Goal: Task Accomplishment & Management: Manage account settings

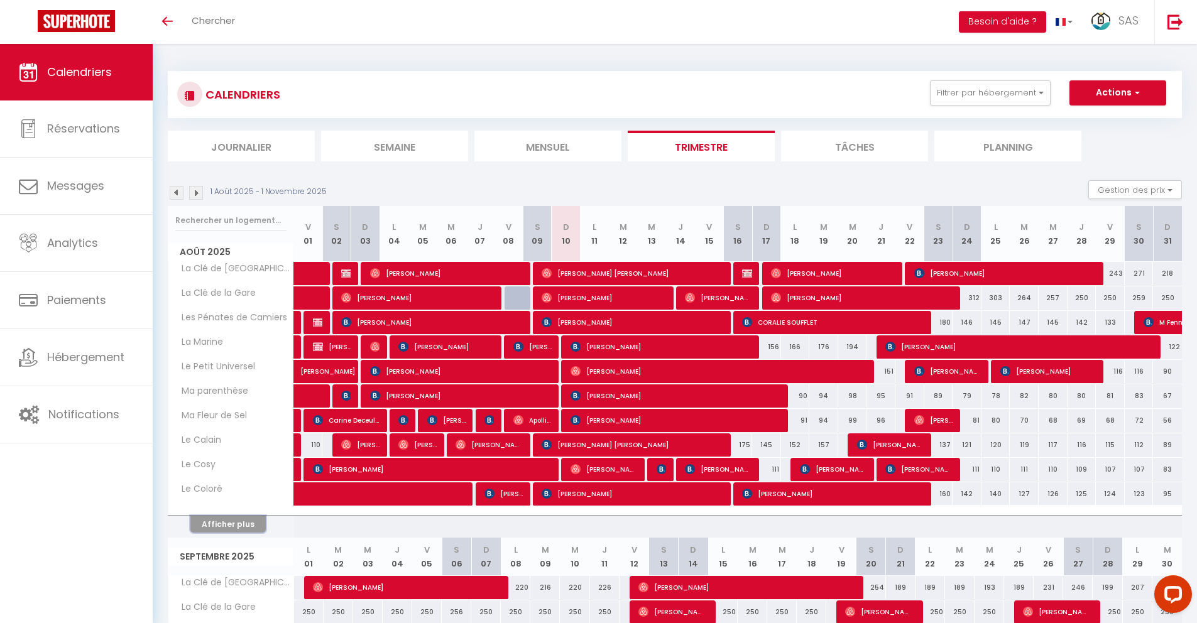
click at [249, 527] on button "Afficher plus" at bounding box center [227, 524] width 75 height 17
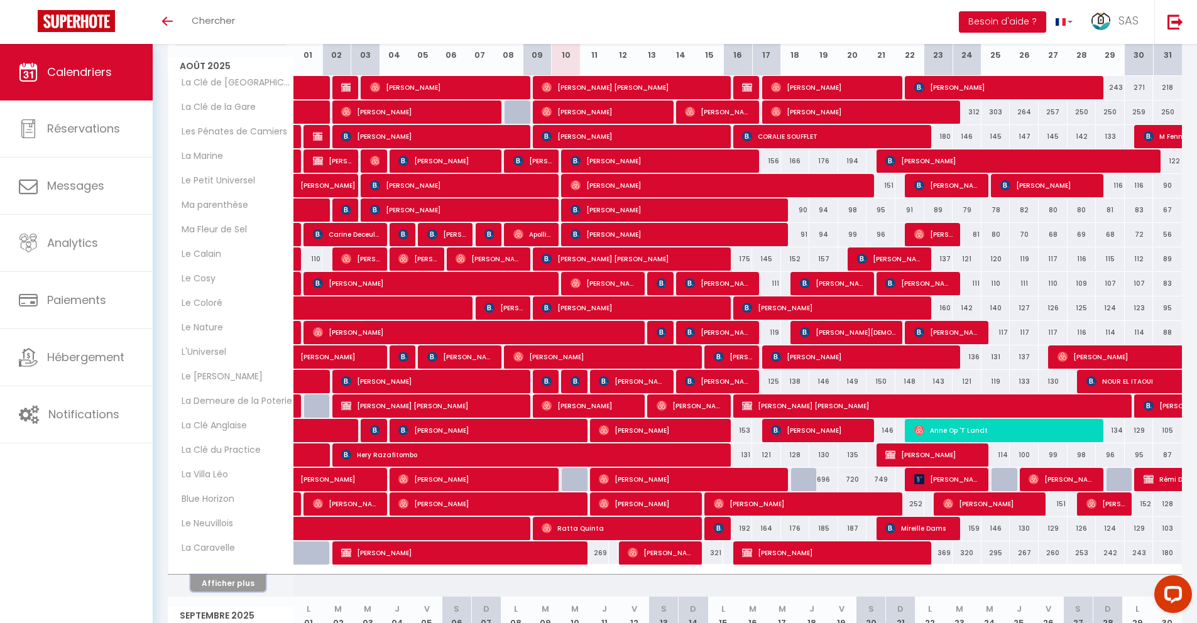
scroll to position [207, 0]
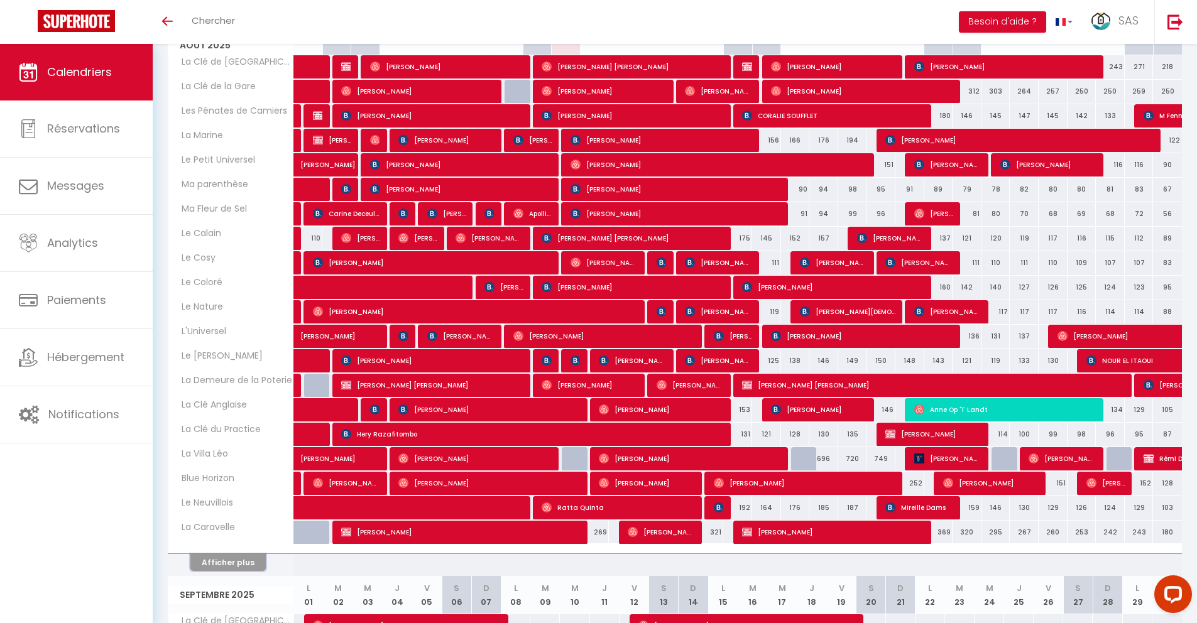
click at [221, 562] on button "Afficher plus" at bounding box center [227, 562] width 75 height 17
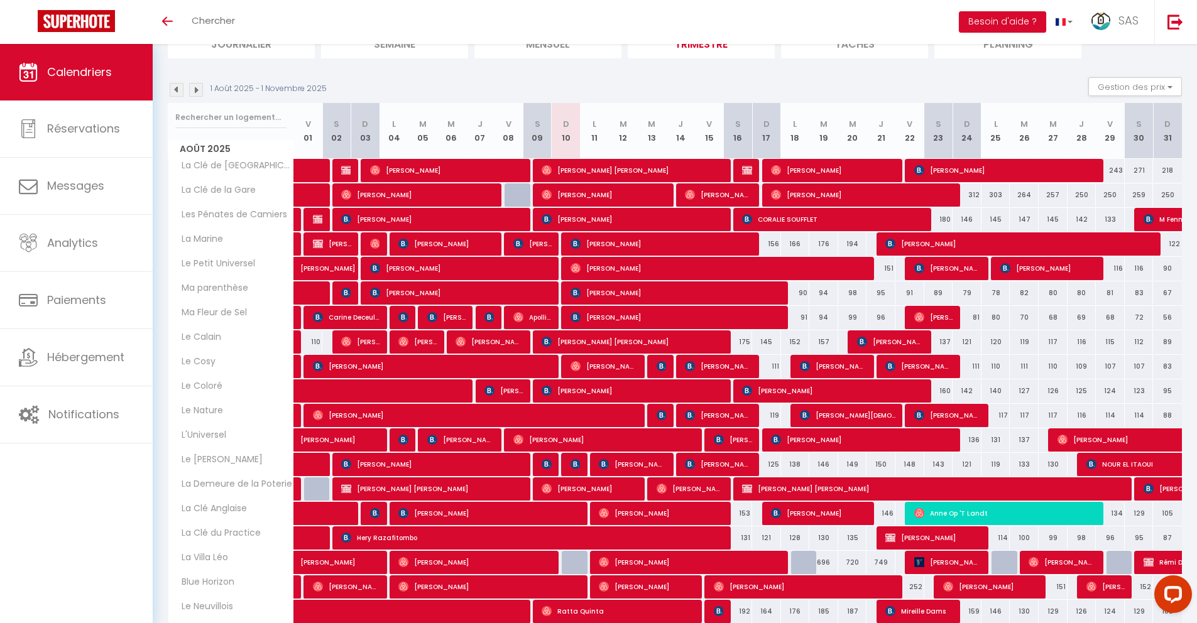
scroll to position [0, 0]
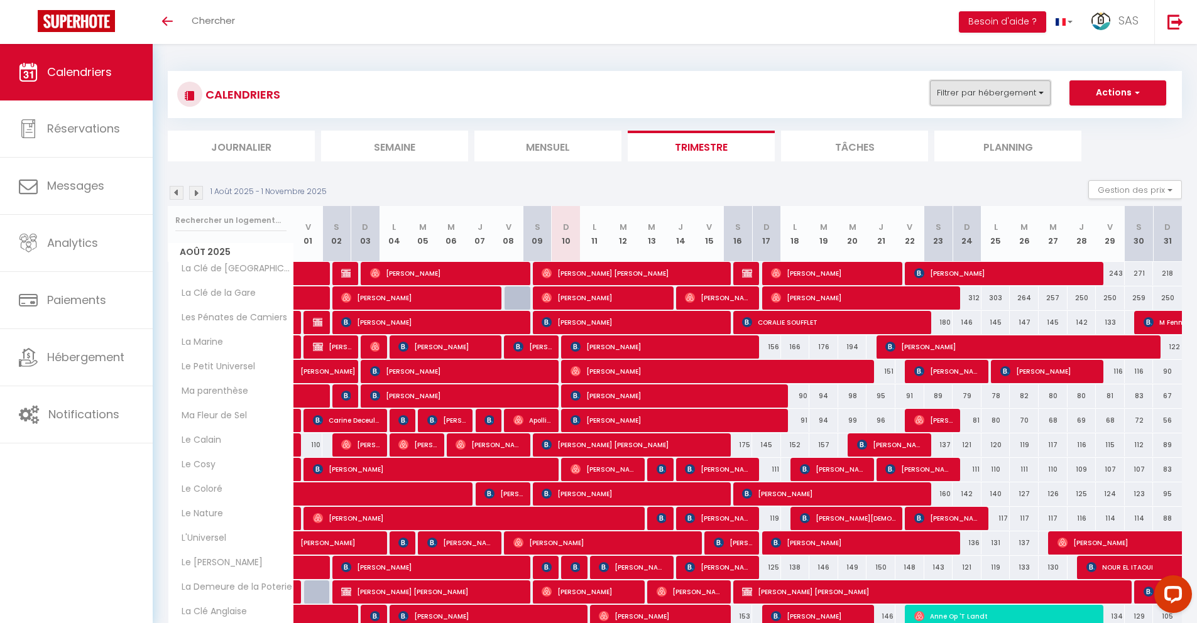
click at [1045, 96] on button "Filtrer par hébergement" at bounding box center [990, 92] width 121 height 25
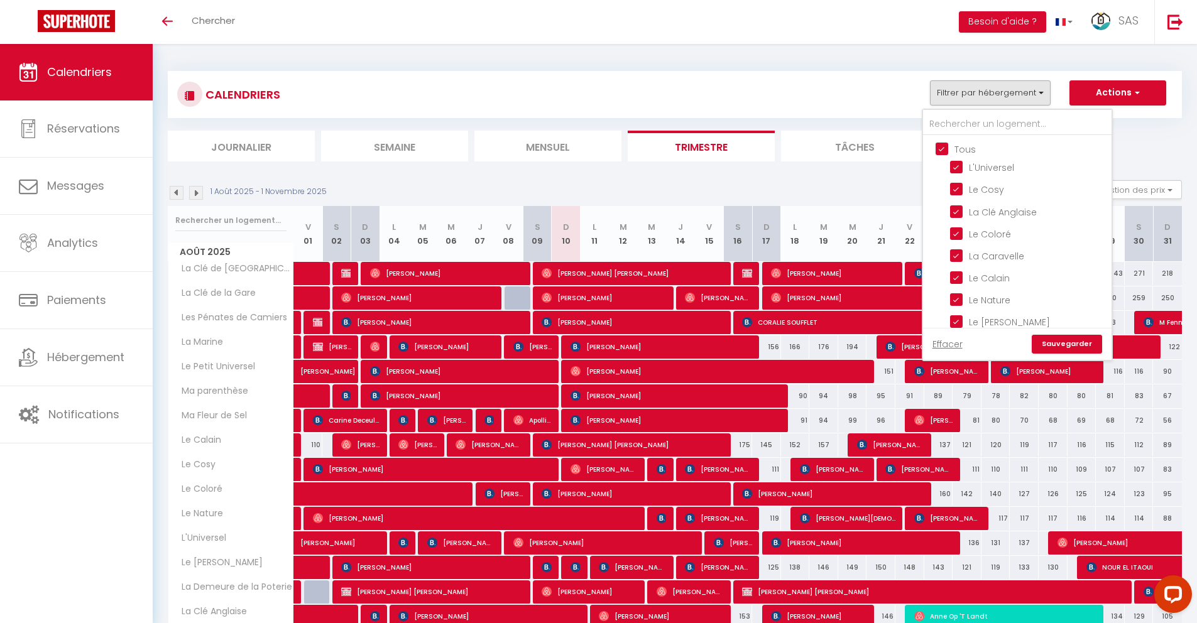
click at [938, 146] on input "Tous" at bounding box center [1030, 148] width 189 height 13
checkbox input "false"
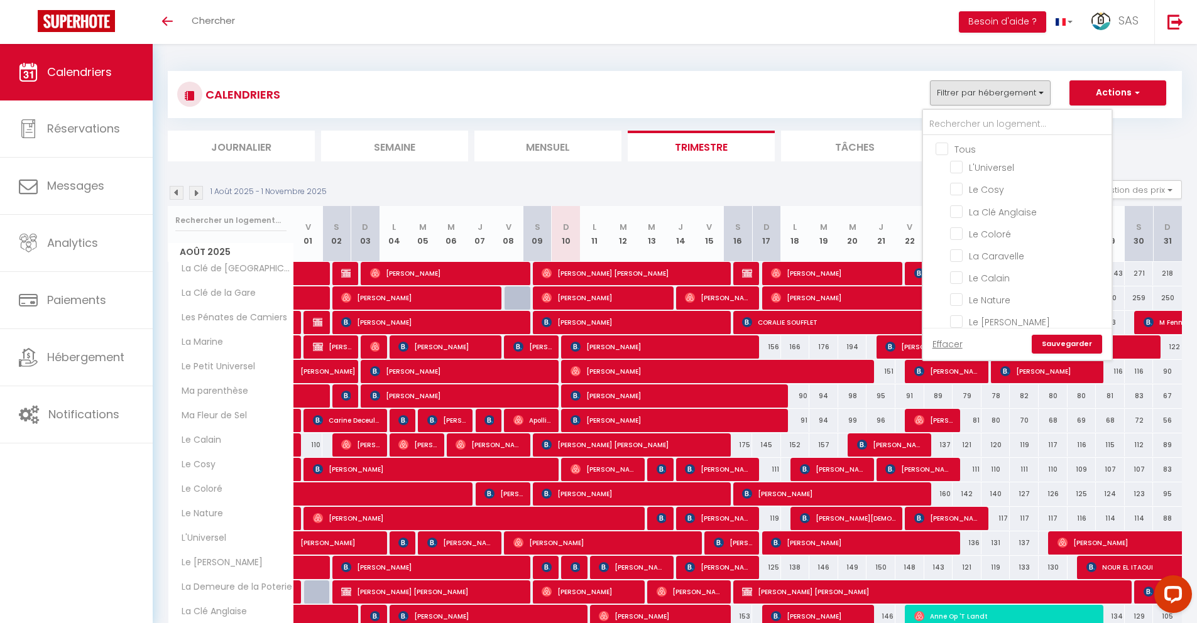
checkbox input "false"
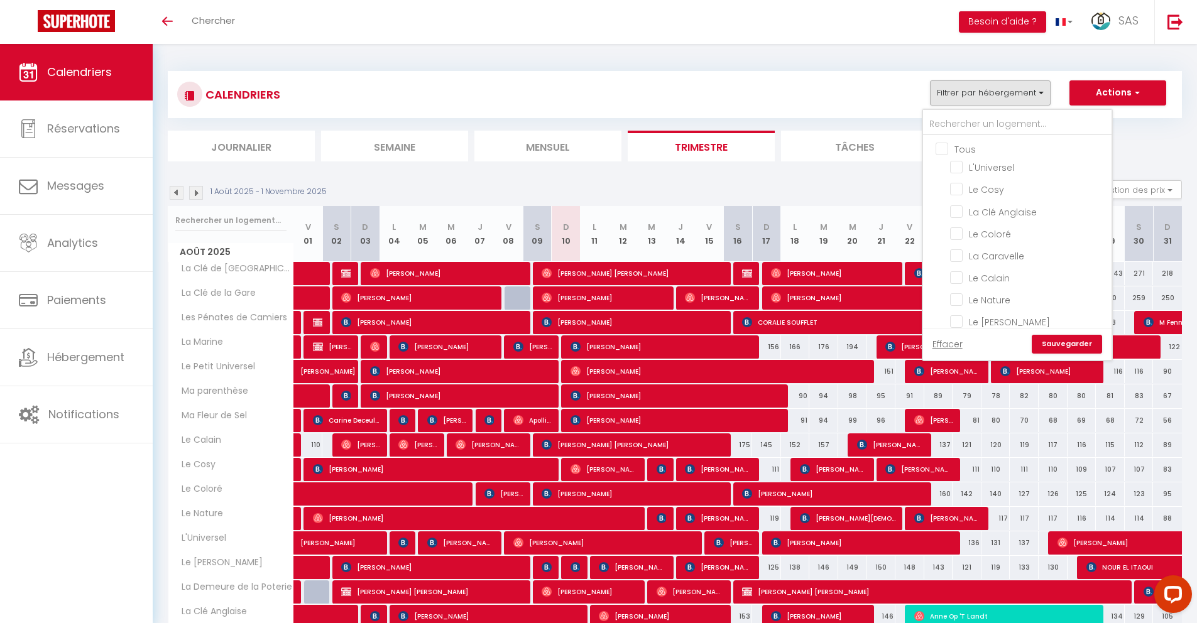
checkbox input "false"
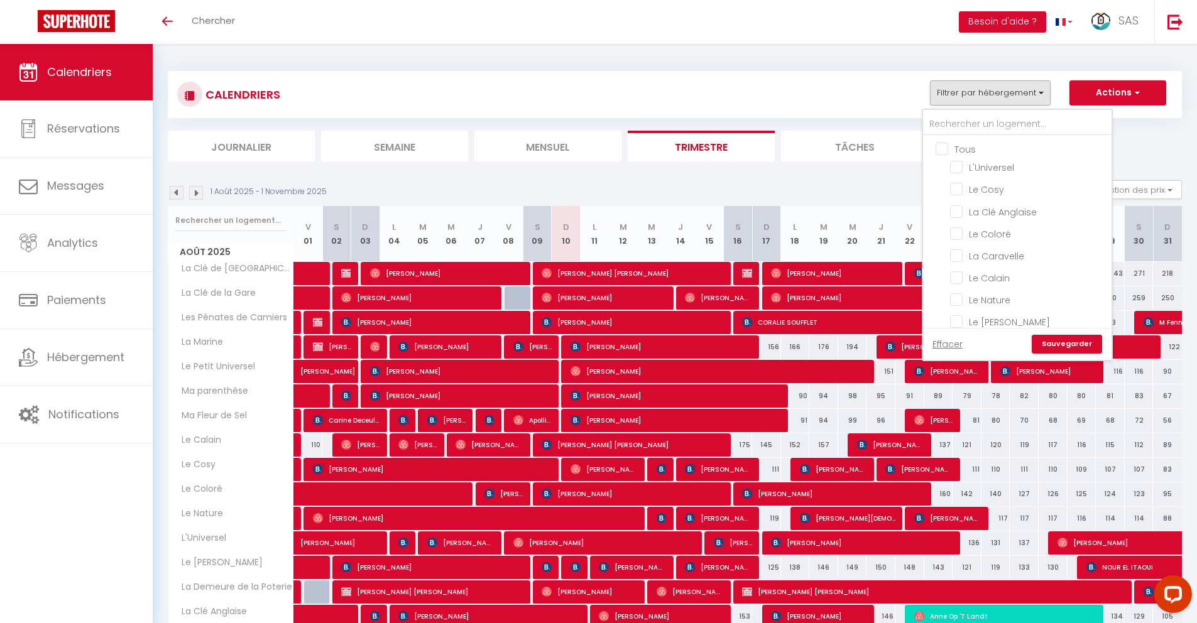
checkbox input "false"
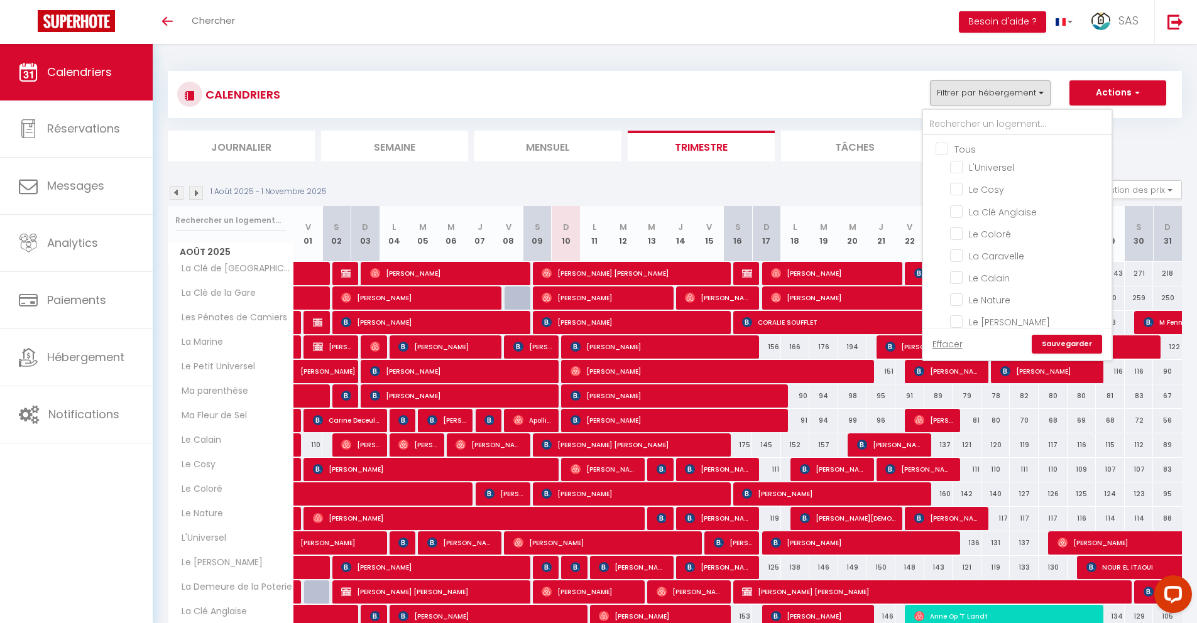
checkbox input "false"
click at [959, 326] on li "La Clé de la Gare" at bounding box center [1033, 337] width 157 height 22
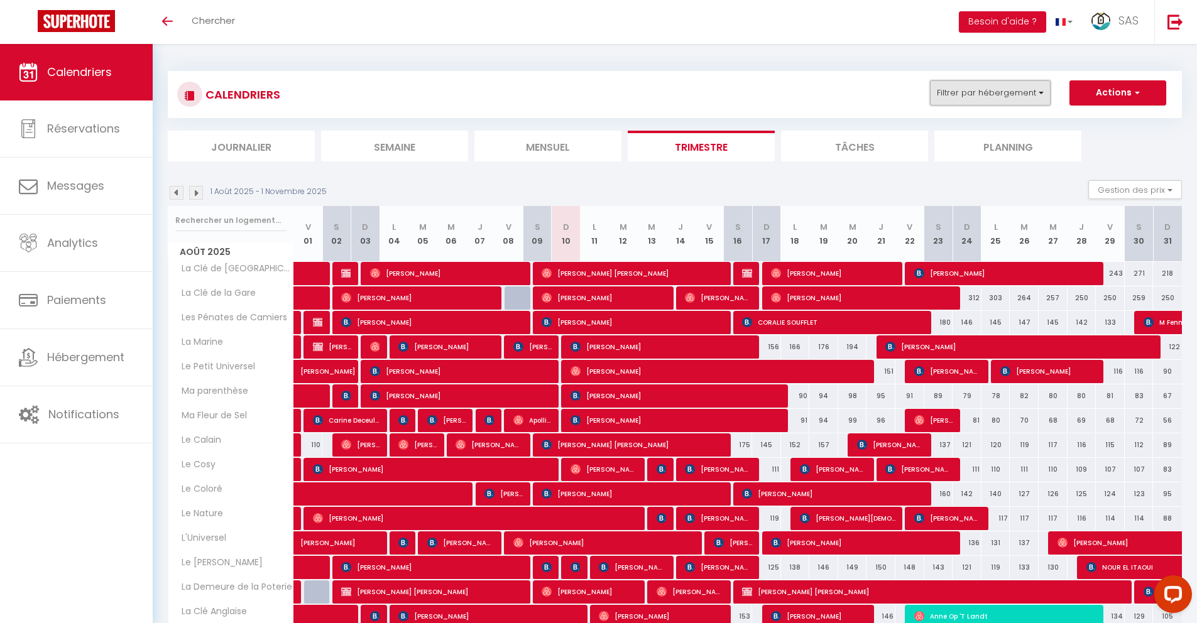
click at [980, 92] on button "Filtrer par hébergement" at bounding box center [990, 92] width 121 height 25
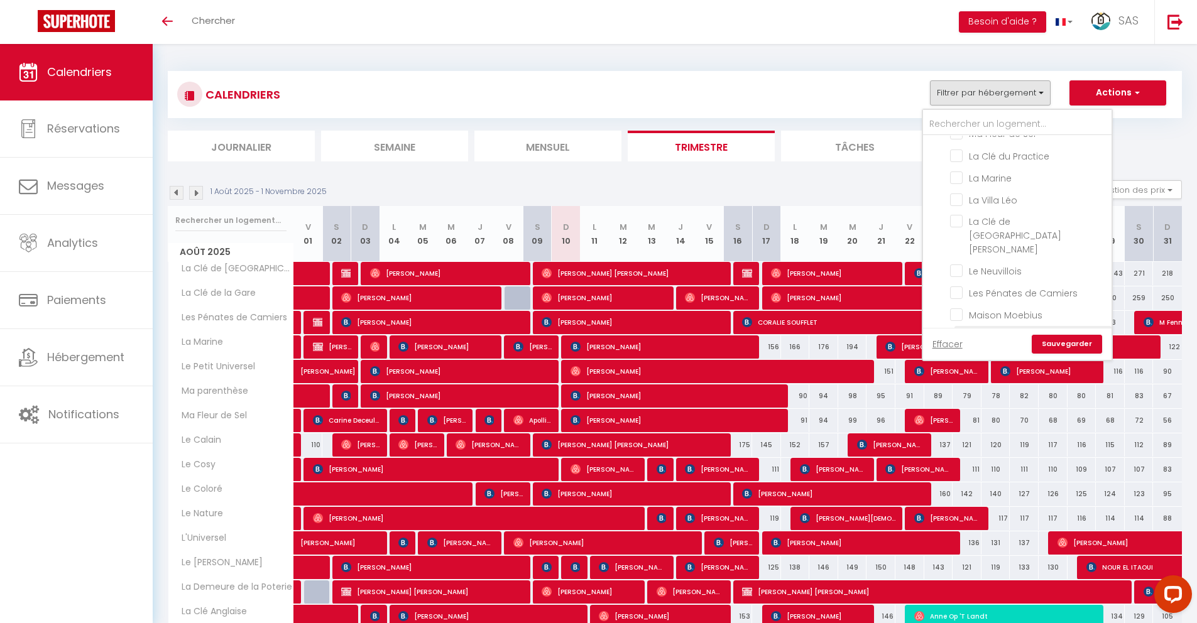
click at [958, 330] on input "La Clé de la Gare" at bounding box center [1028, 336] width 157 height 13
checkbox input "true"
click at [1056, 347] on link "Sauvegarder" at bounding box center [1067, 344] width 70 height 19
select select
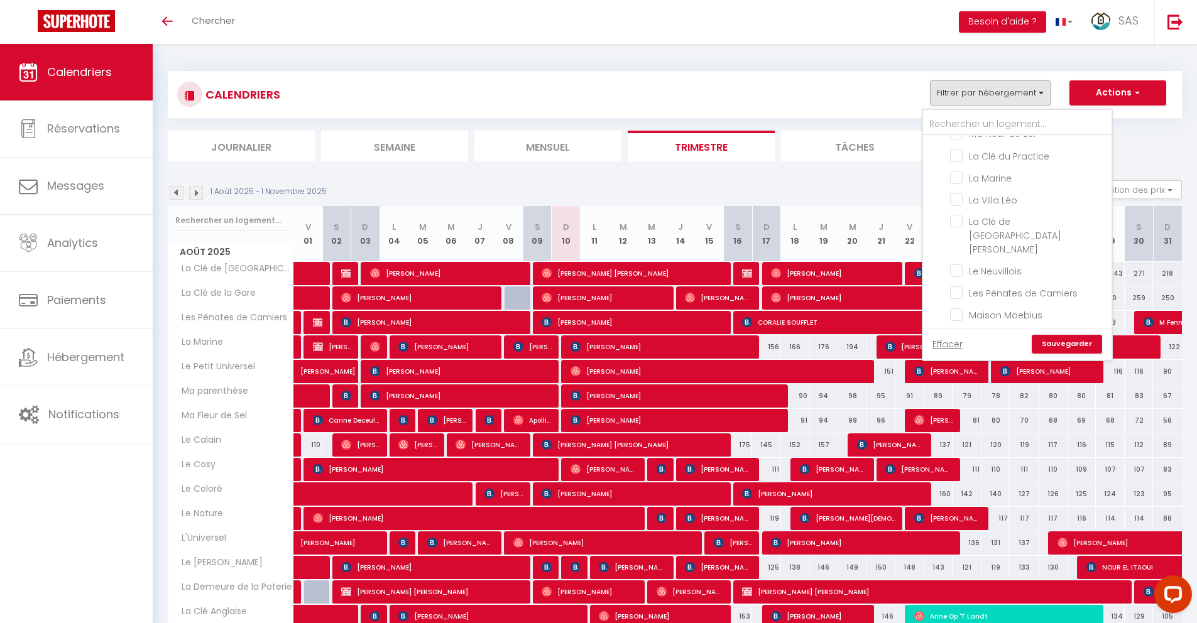
select select
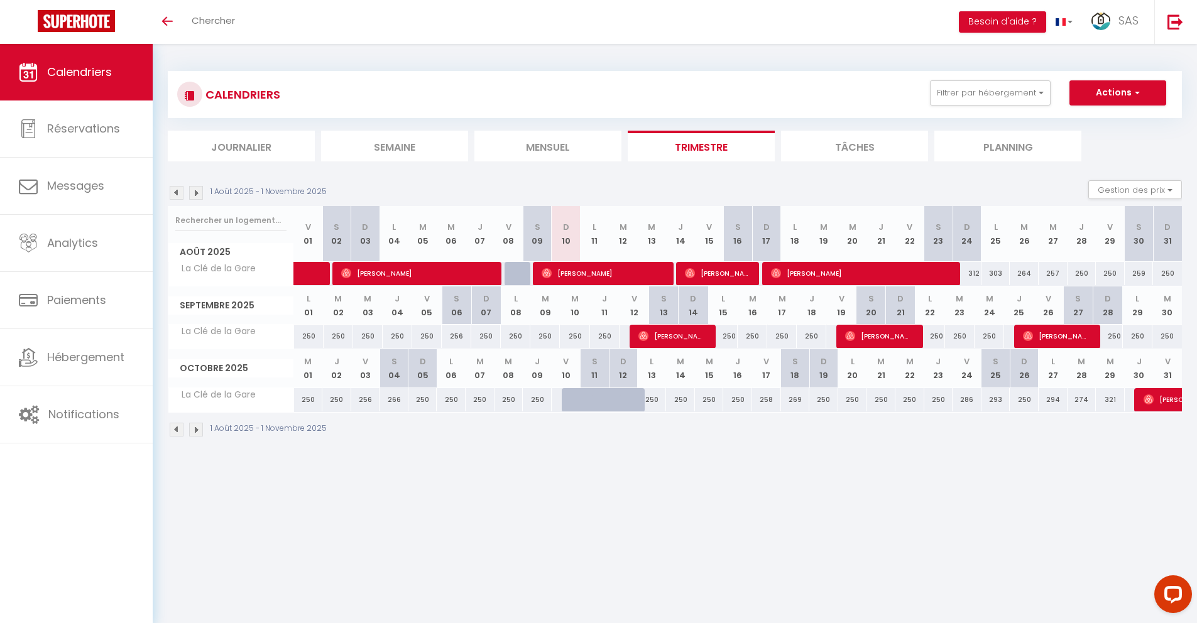
click at [680, 184] on div "1 Août 2025 - 1 Novembre 2025 Gestion des prix Nb Nuits minimum Règles Disponib…" at bounding box center [675, 193] width 1014 height 26
click at [698, 184] on div "1 Août 2025 - 1 Novembre 2025 Gestion des prix Nb Nuits minimum Règles Disponib…" at bounding box center [675, 193] width 1014 height 26
click at [660, 274] on span "[PERSON_NAME]" at bounding box center [604, 273] width 125 height 24
select select "OK"
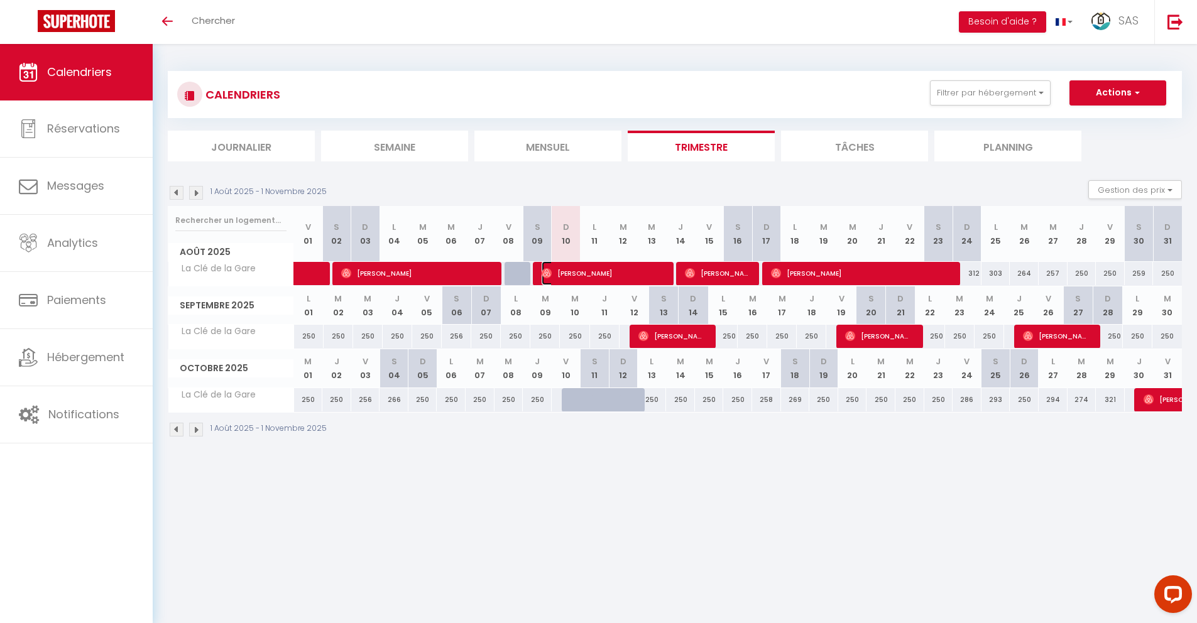
select select "0"
select select "1"
select select
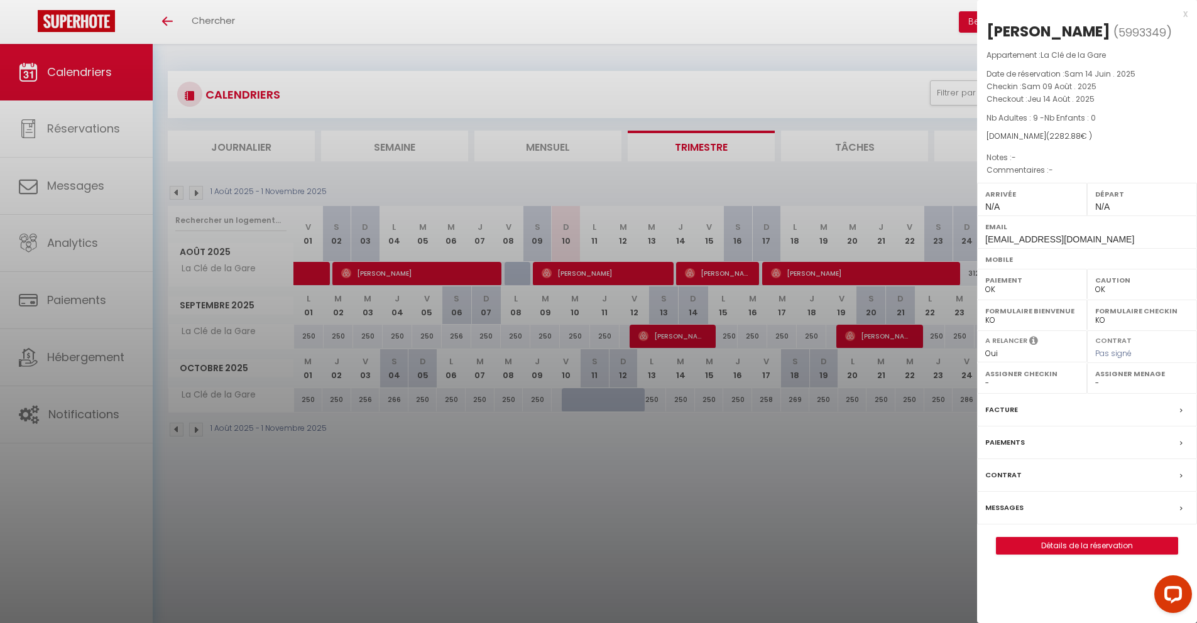
click at [1185, 13] on div "x" at bounding box center [1082, 13] width 211 height 15
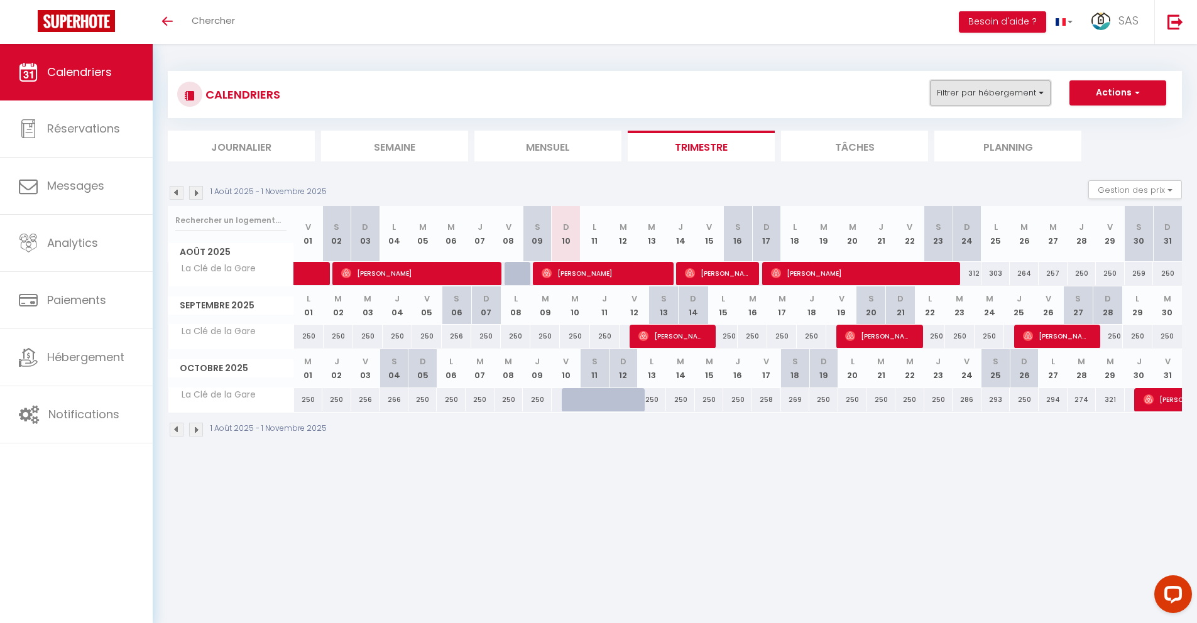
click at [980, 100] on button "Filtrer par hébergement" at bounding box center [990, 92] width 121 height 25
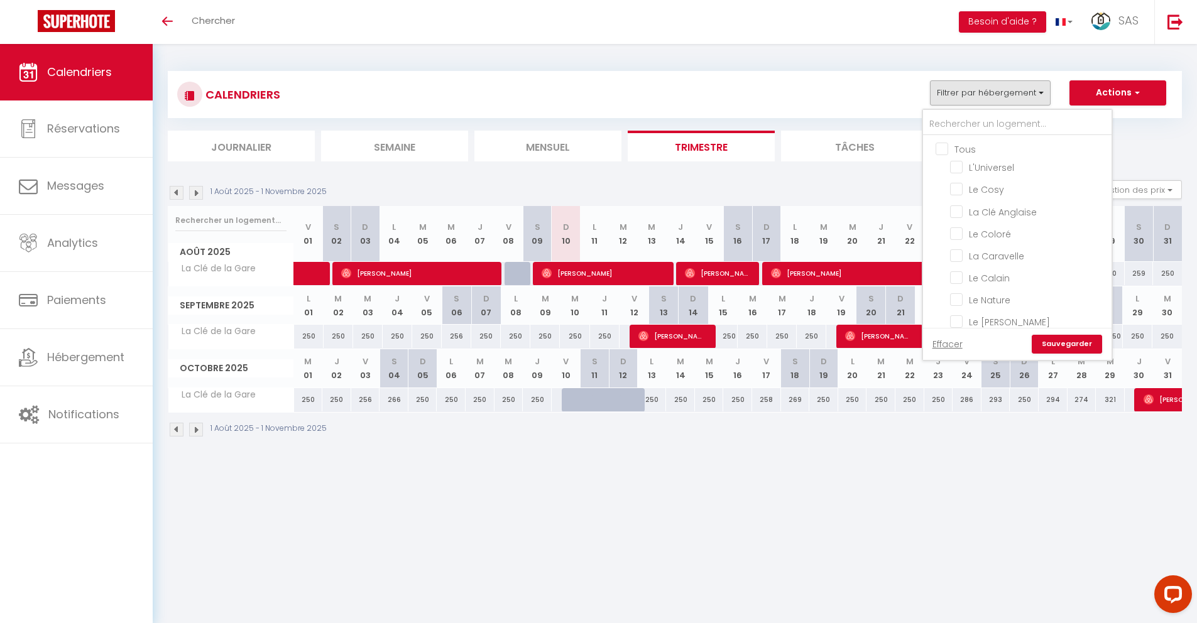
click at [947, 146] on input "Tous" at bounding box center [1030, 148] width 189 height 13
checkbox input "true"
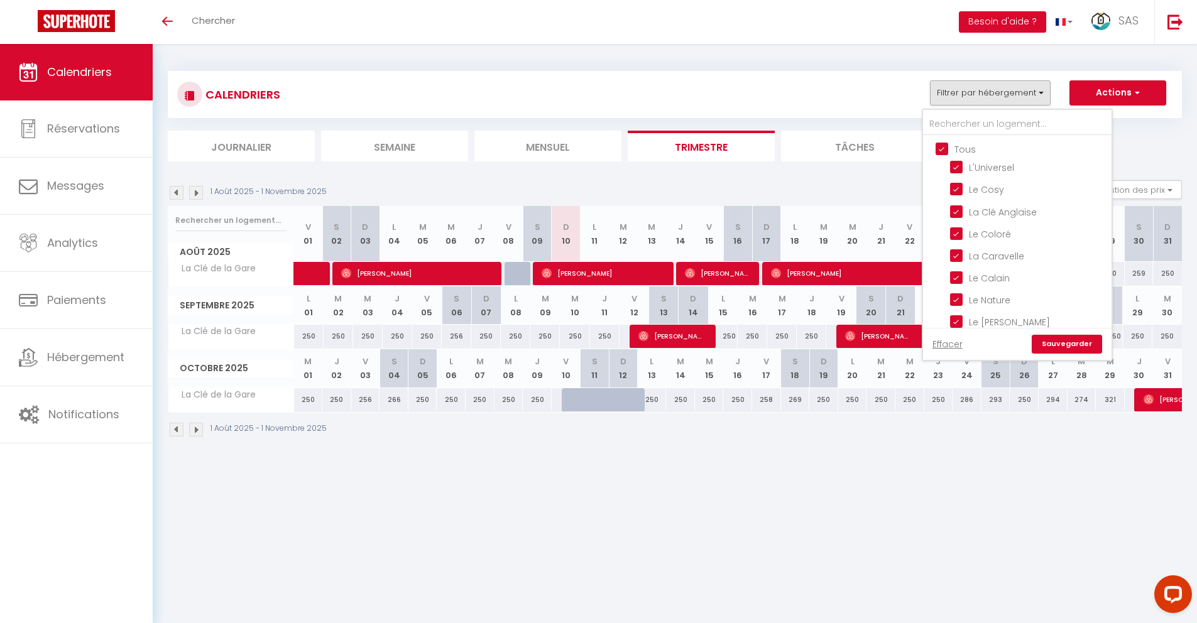
checkbox input "true"
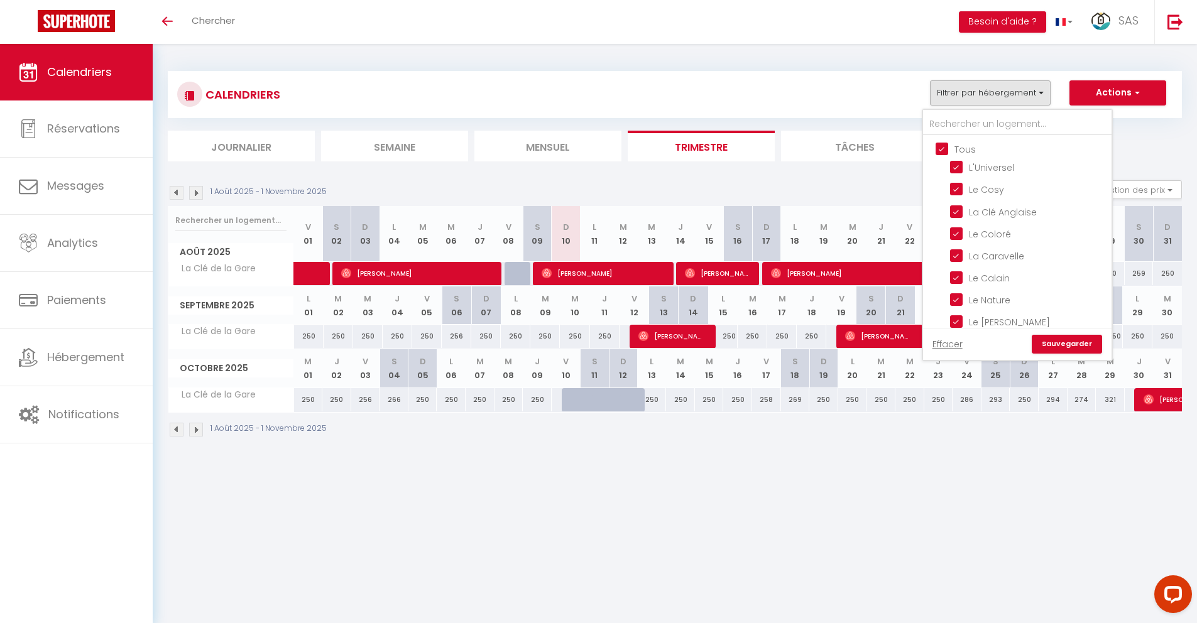
checkbox input "true"
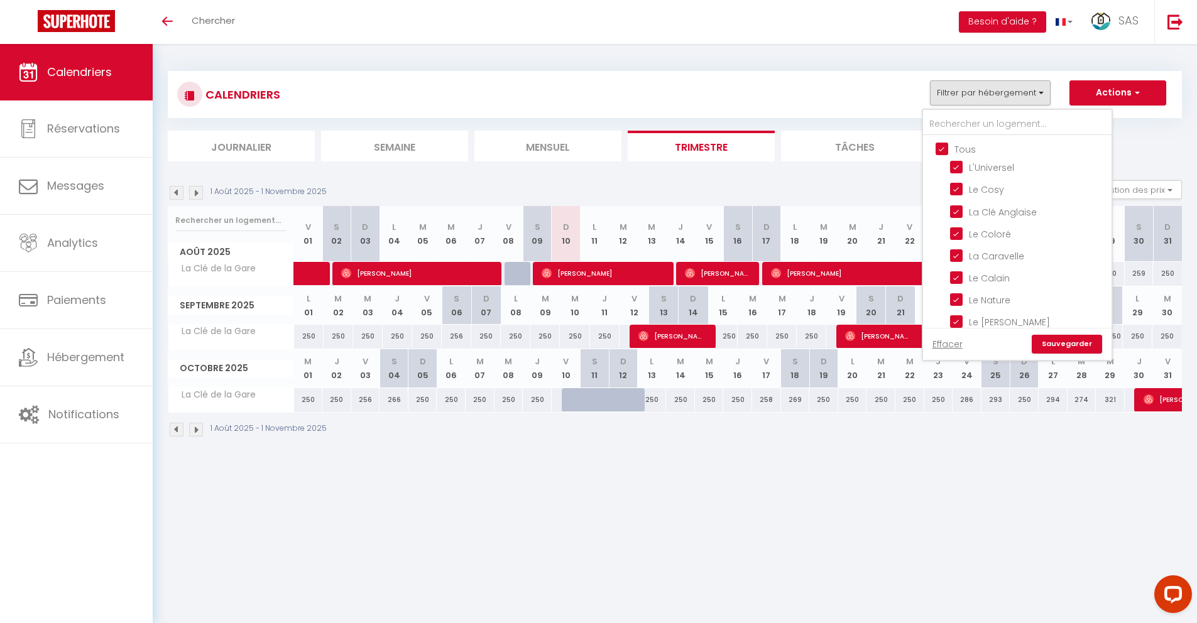
checkbox input "true"
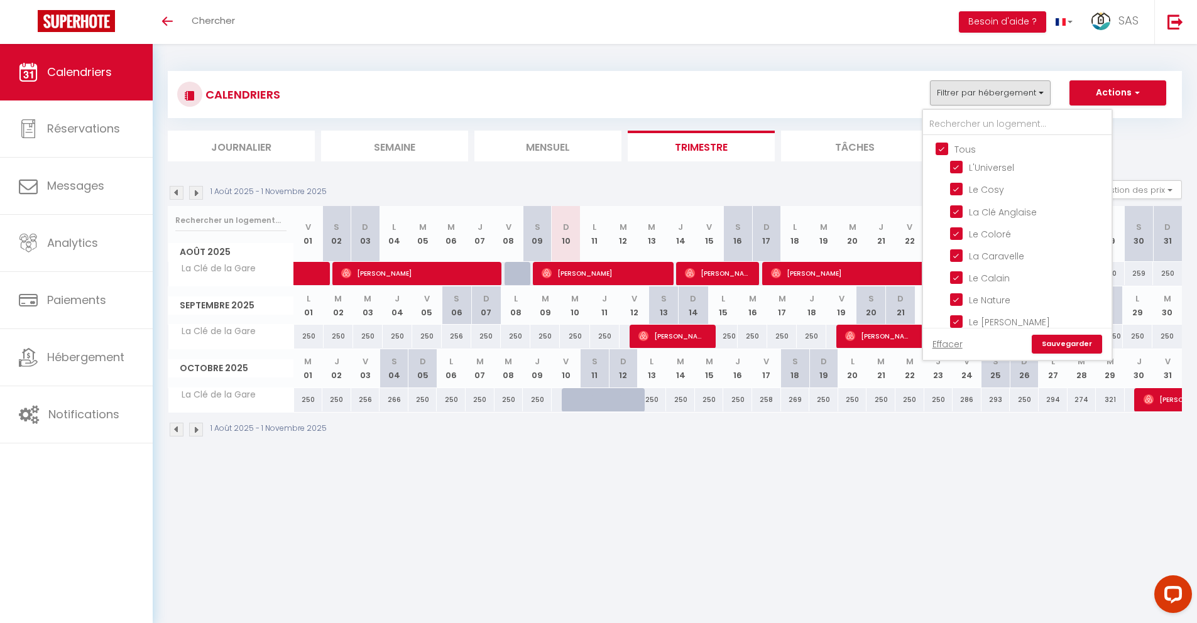
checkbox input "true"
click at [1077, 340] on link "Sauvegarder" at bounding box center [1067, 344] width 70 height 19
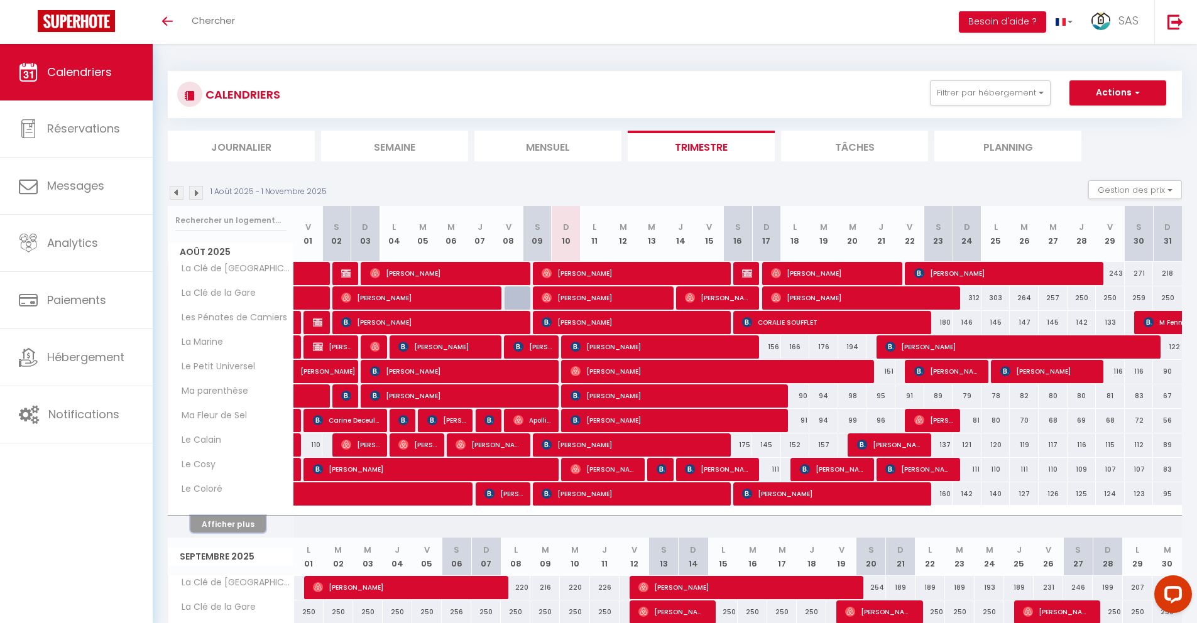
click at [226, 528] on button "Afficher plus" at bounding box center [227, 524] width 75 height 17
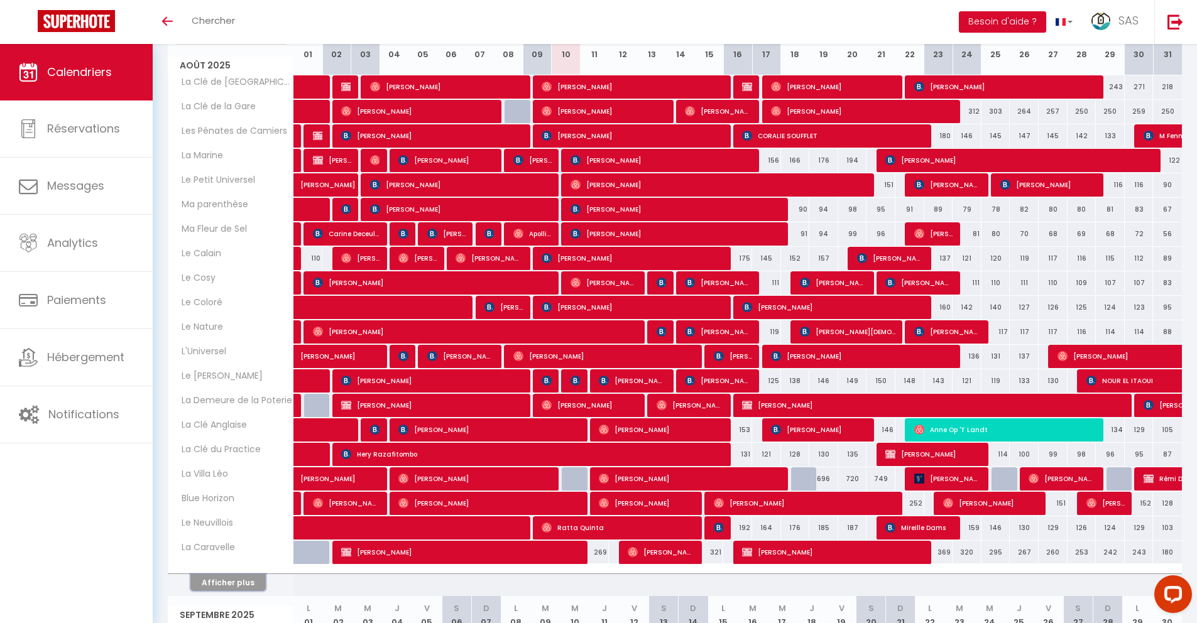
scroll to position [202, 0]
